Goal: Transaction & Acquisition: Purchase product/service

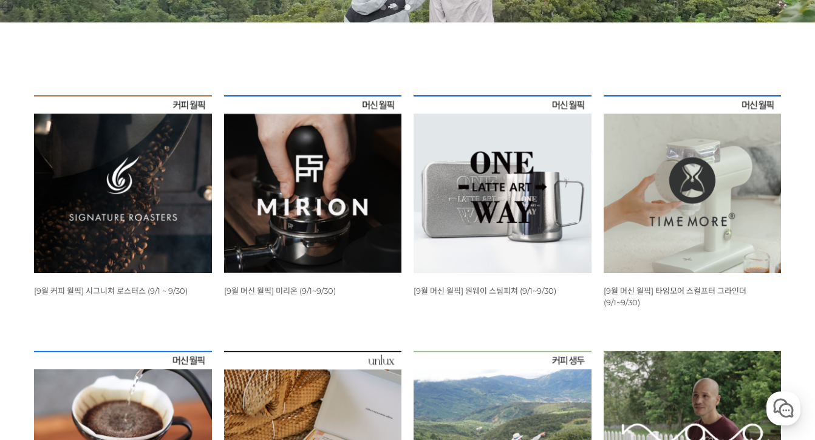
scroll to position [353, 0]
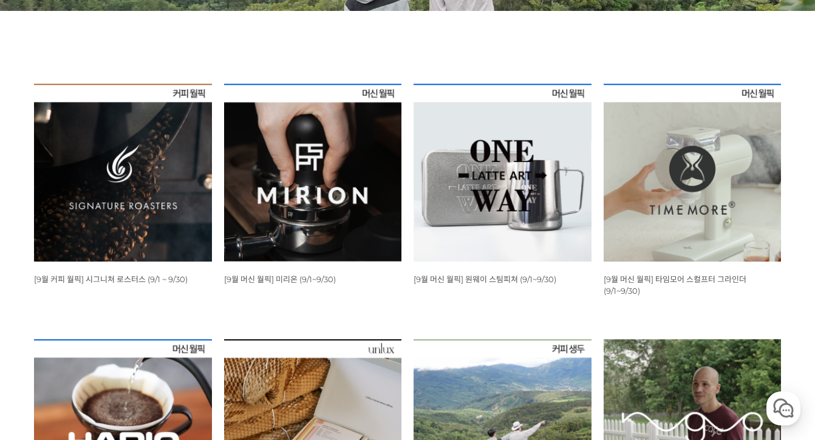
click at [126, 174] on img at bounding box center [123, 173] width 178 height 178
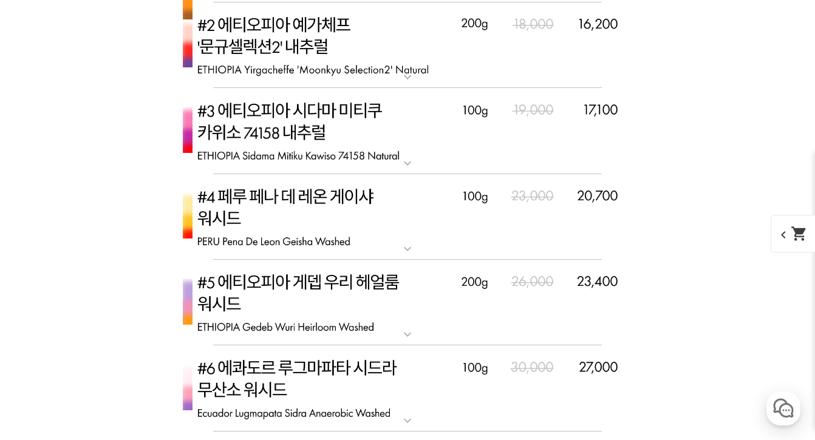
scroll to position [3203, 0]
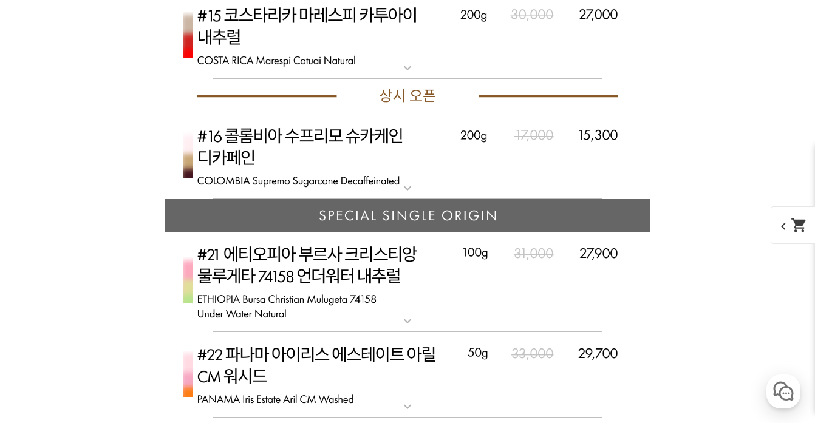
scroll to position [4725, 0]
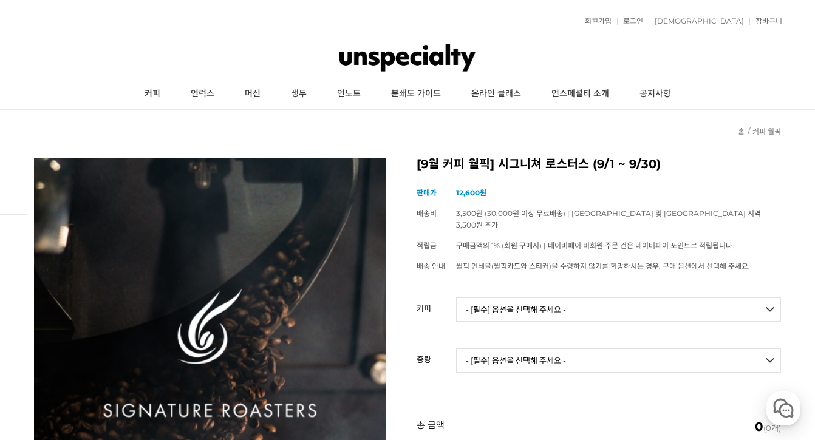
scroll to position [0, 0]
click at [643, 22] on link "로그인" at bounding box center [630, 21] width 26 height 7
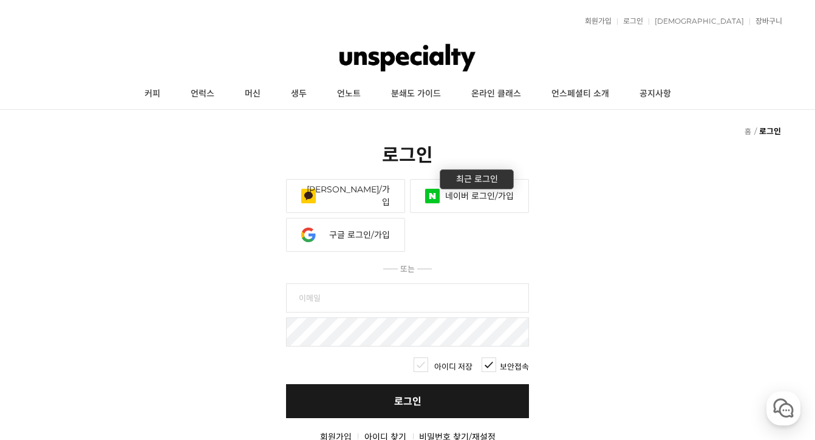
click at [488, 202] on link "네이버 로그인/가입" at bounding box center [469, 196] width 119 height 34
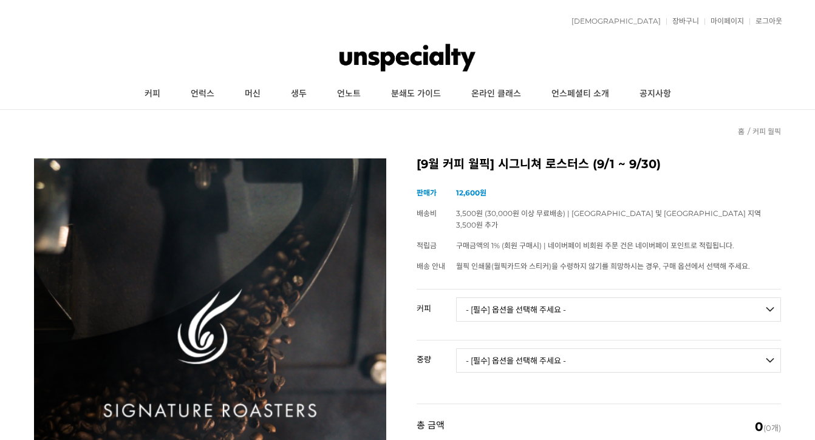
scroll to position [169, 0]
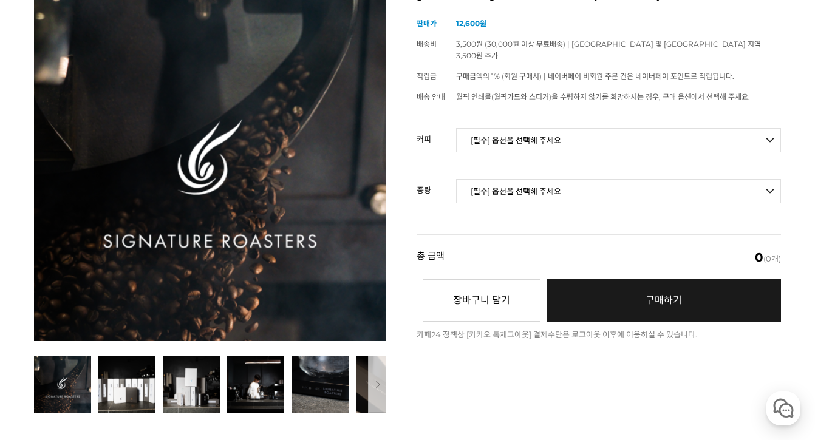
click at [544, 128] on select "- [필수] 옵션을 선택해 주세요 - ------------------- 언스페셜티 분쇄도 가이드 종이(주문 1건당 최대 1개 제공) 월픽 인…" at bounding box center [618, 140] width 325 height 24
select select "텍스쳐 블렌드"
select select "200g"
select select "*"
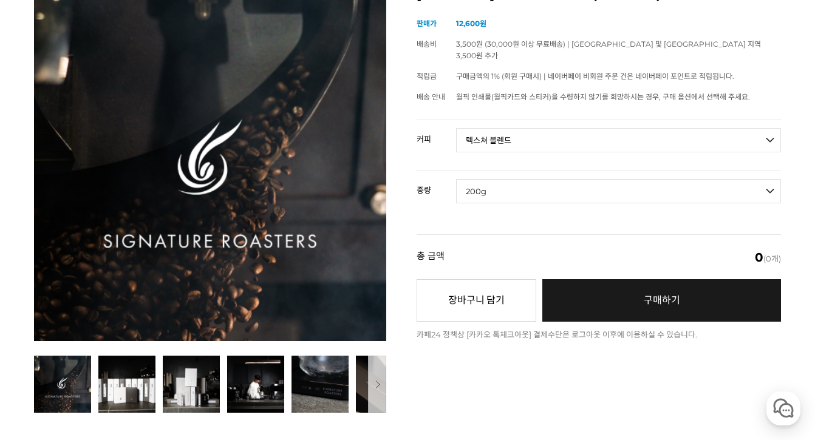
select select "*"
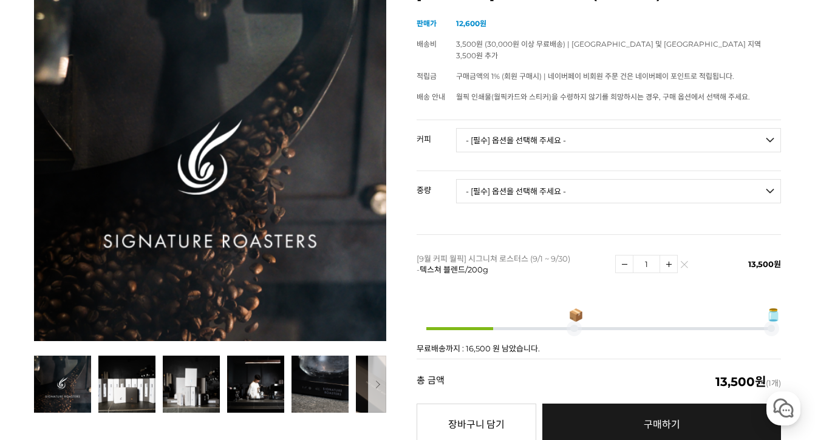
select select "[9.8 오픈] #8 케냐 타무 AA TOP 풀리 워시드"
click at [531, 183] on select "- [필수] 옵션을 선택해 주세요 - ------------------- 200g" at bounding box center [618, 191] width 325 height 24
select select "200g"
select select "*"
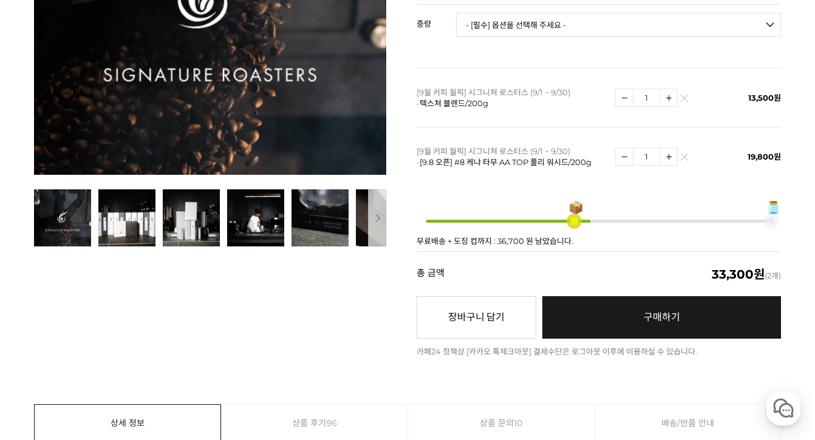
scroll to position [356, 0]
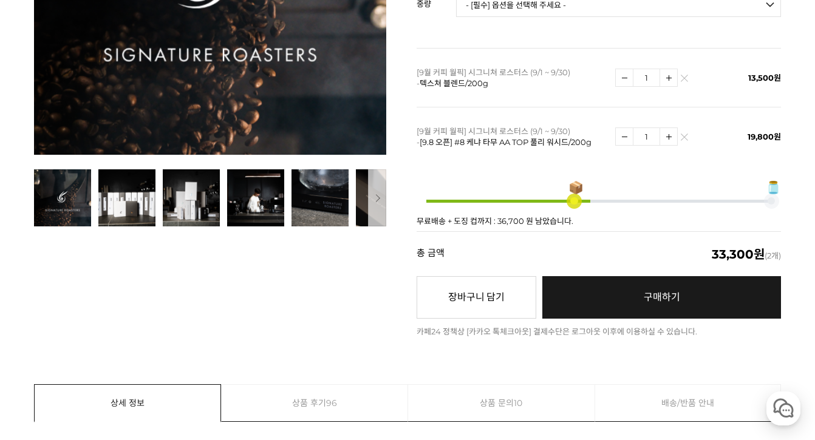
click at [650, 277] on link "구매하기 예약주문 REGULAR DELIVERY" at bounding box center [661, 297] width 239 height 43
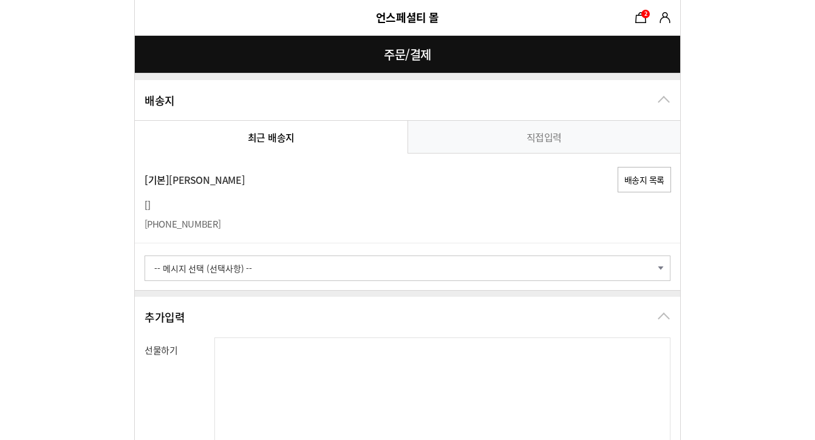
select select "card_15"
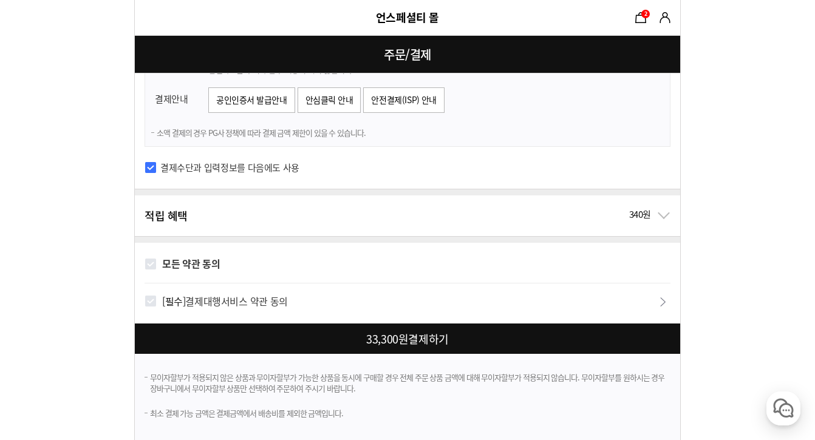
scroll to position [1097, 0]
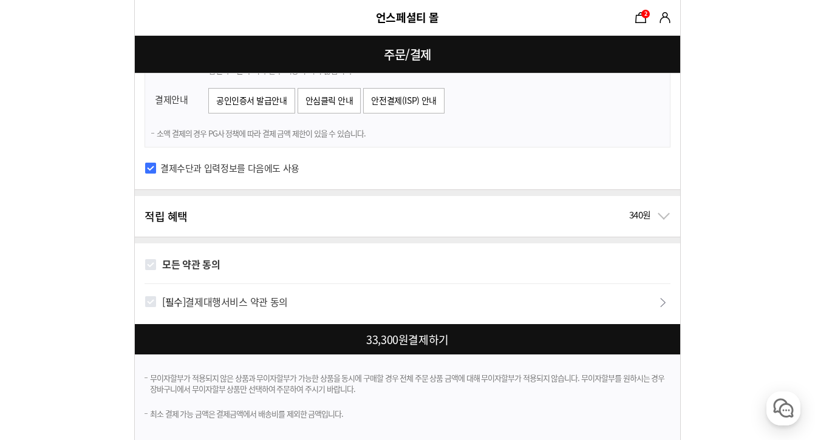
click at [154, 262] on input "모든 약관 동의" at bounding box center [151, 265] width 12 height 12
checkbox input "true"
click at [320, 334] on div at bounding box center [410, 339] width 550 height 30
checkbox input "true"
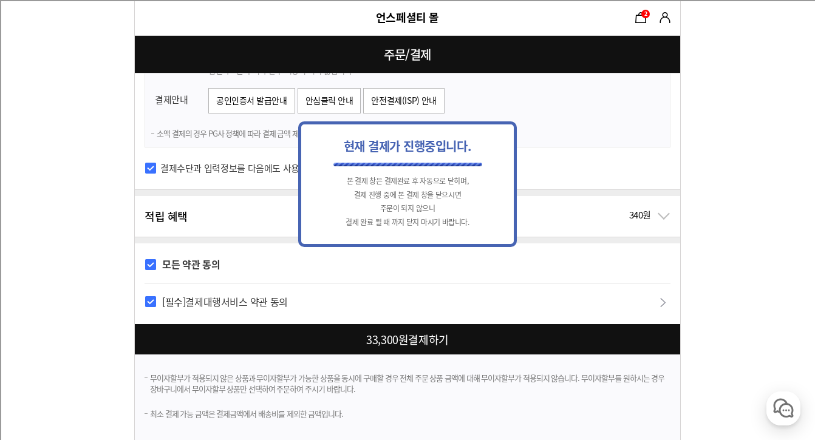
scroll to position [0, 0]
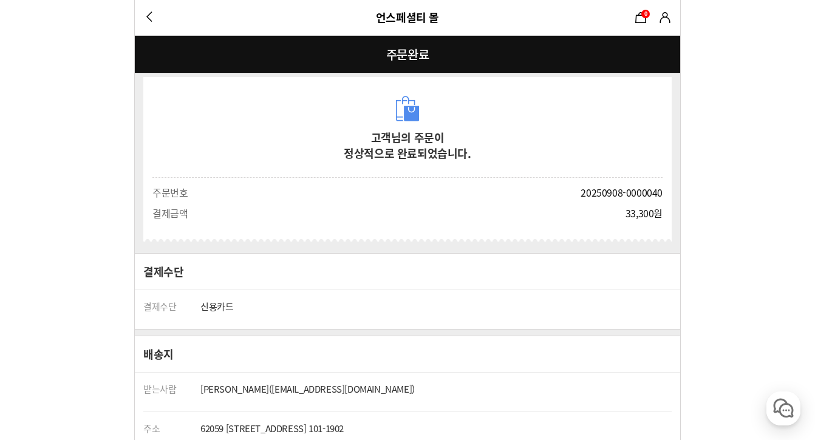
scroll to position [5, 0]
